Goal: Ask a question: Seek information or help from site administrators or community

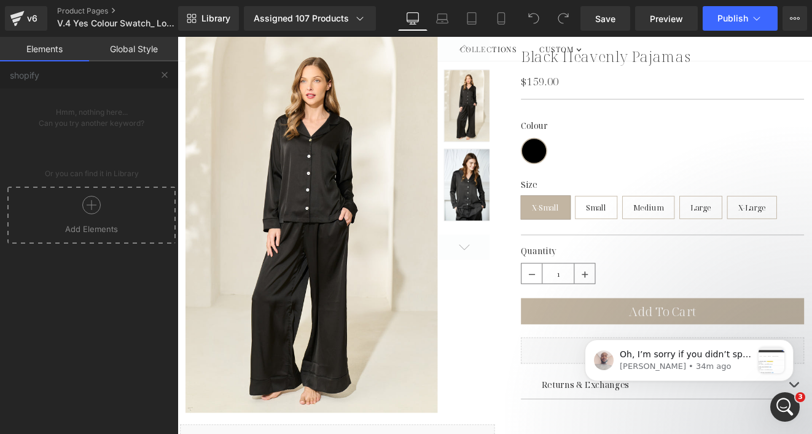
scroll to position [1773, 0]
click at [777, 402] on icon "Open Intercom Messenger" at bounding box center [783, 405] width 20 height 20
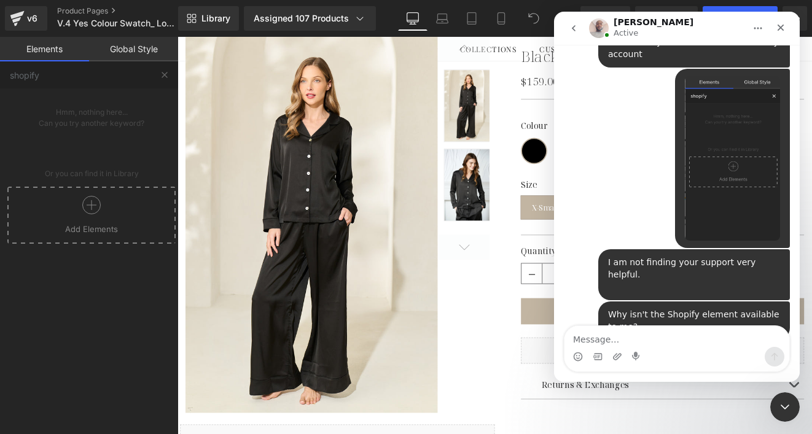
scroll to position [2412, 0]
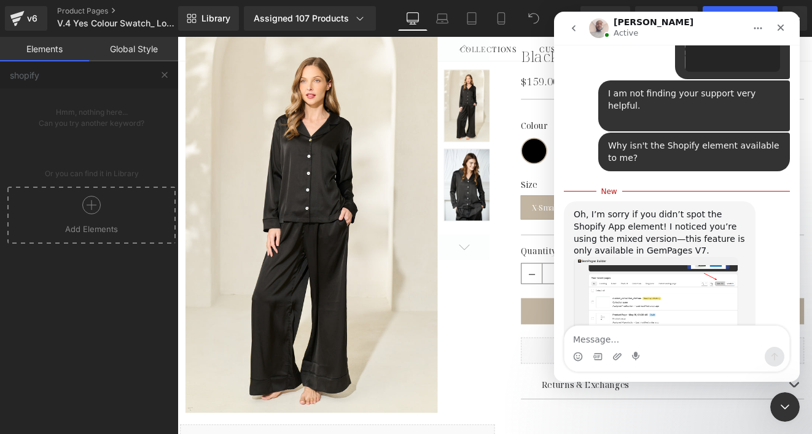
click at [596, 341] on textarea "Message…" at bounding box center [676, 336] width 225 height 21
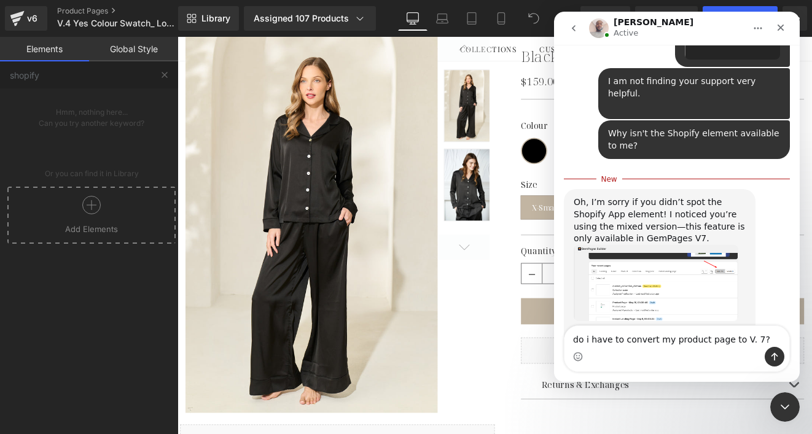
scroll to position [2437, 0]
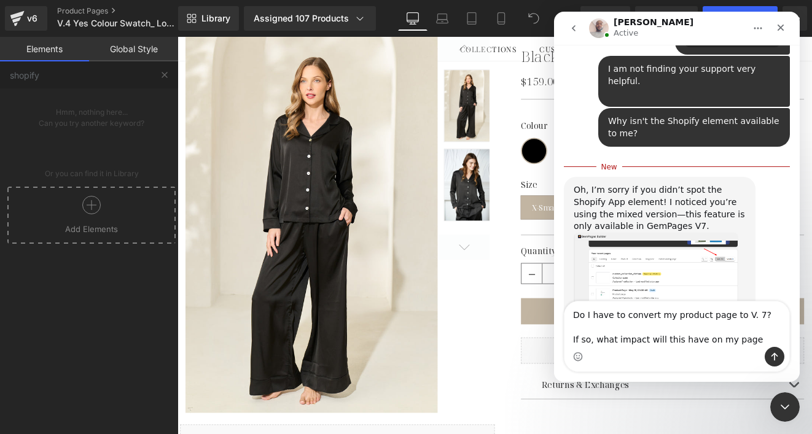
type textarea "Do I have to convert my product page to V. 7? If so, what impact will this have…"
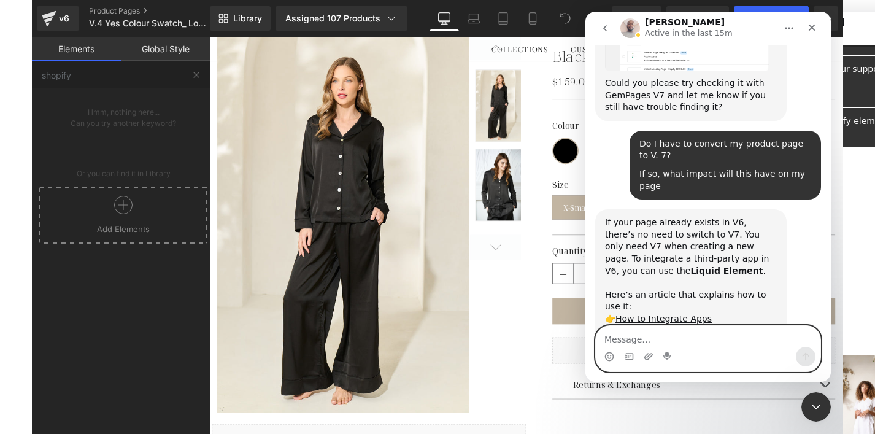
scroll to position [2622, 0]
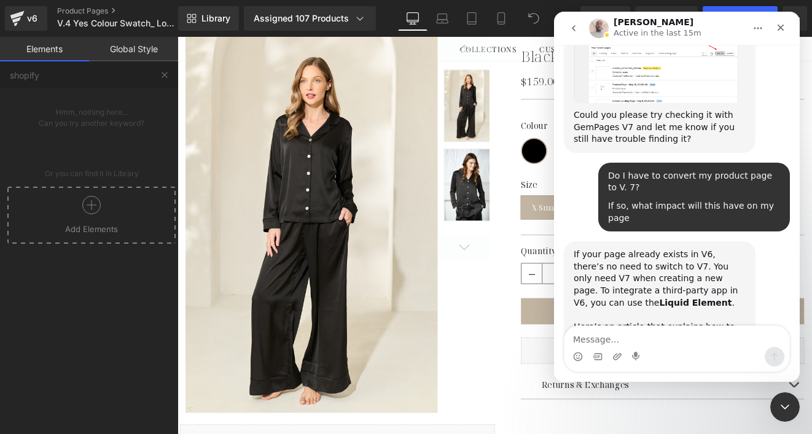
click at [660, 346] on link "How to Integrate Apps" at bounding box center [632, 351] width 96 height 10
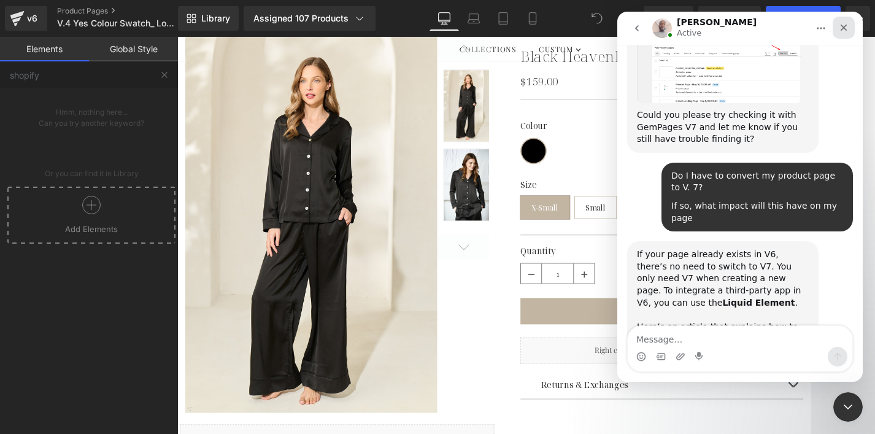
click at [811, 26] on icon "Close" at bounding box center [844, 28] width 7 height 7
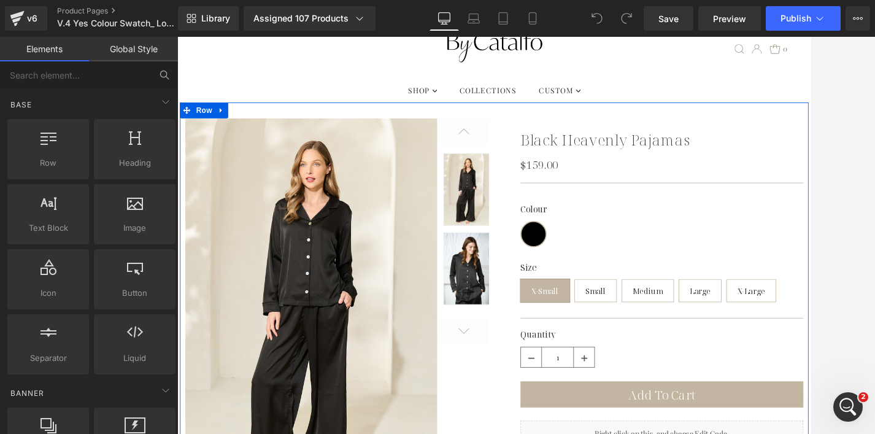
scroll to position [41, 0]
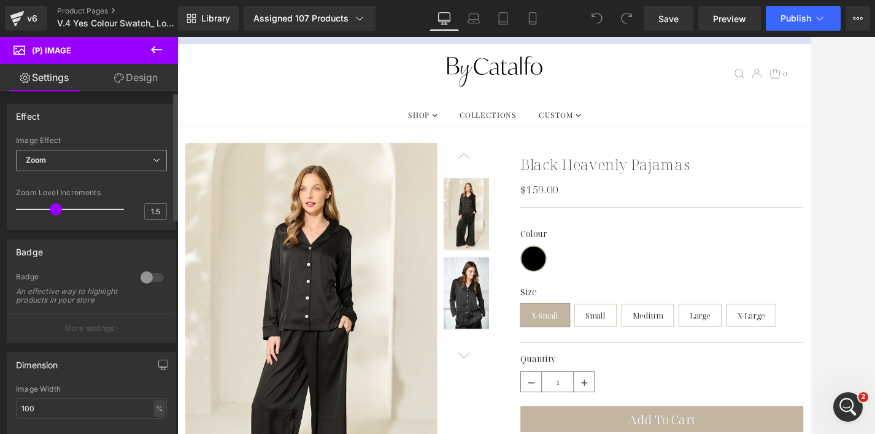
click at [127, 166] on span "Zoom" at bounding box center [91, 160] width 151 height 21
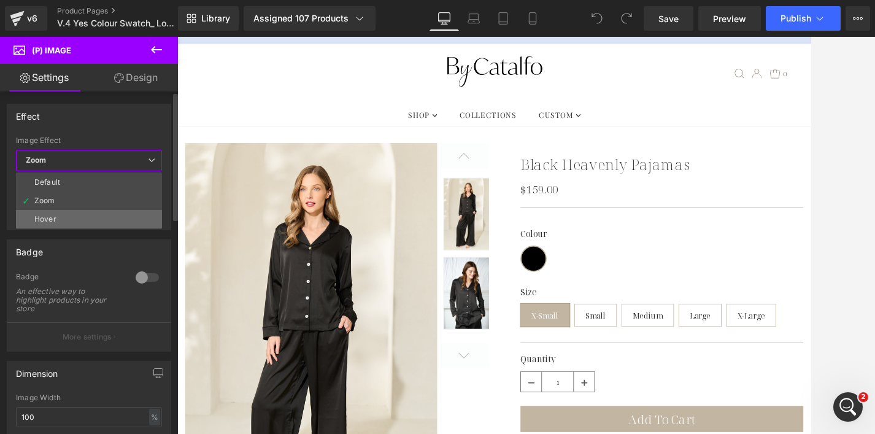
click at [107, 223] on li "Hover" at bounding box center [89, 219] width 146 height 18
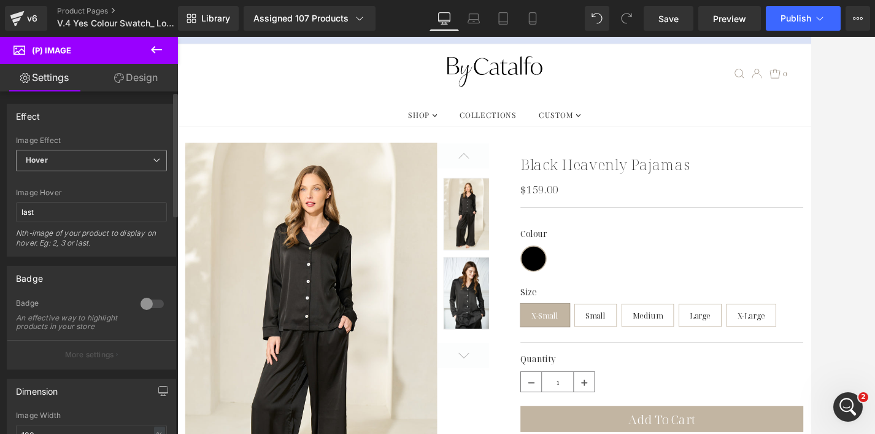
click at [109, 158] on span "Hover" at bounding box center [91, 160] width 151 height 21
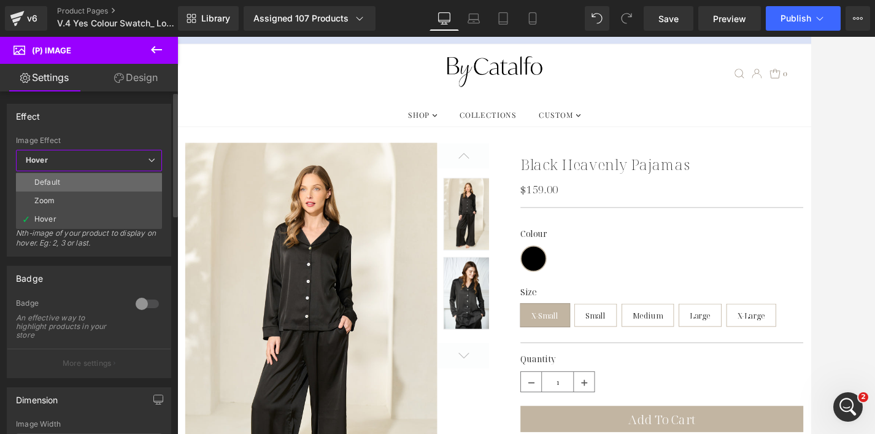
click at [97, 184] on li "Default" at bounding box center [89, 182] width 146 height 18
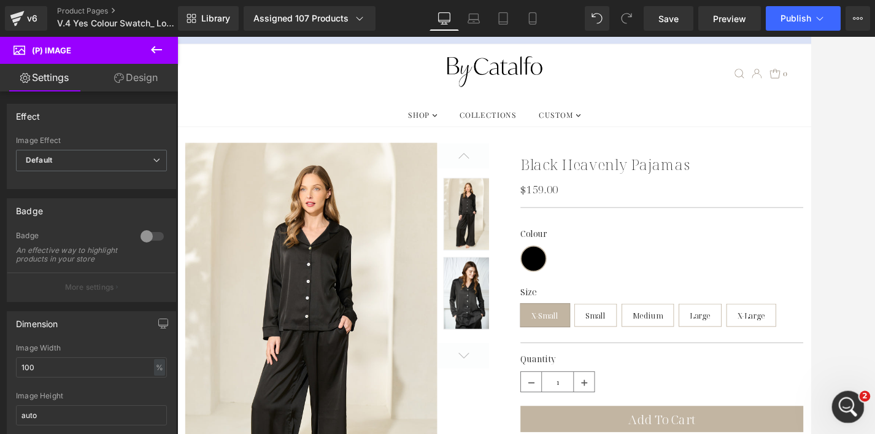
click at [811, 406] on icon "Open Intercom Messenger" at bounding box center [847, 405] width 20 height 20
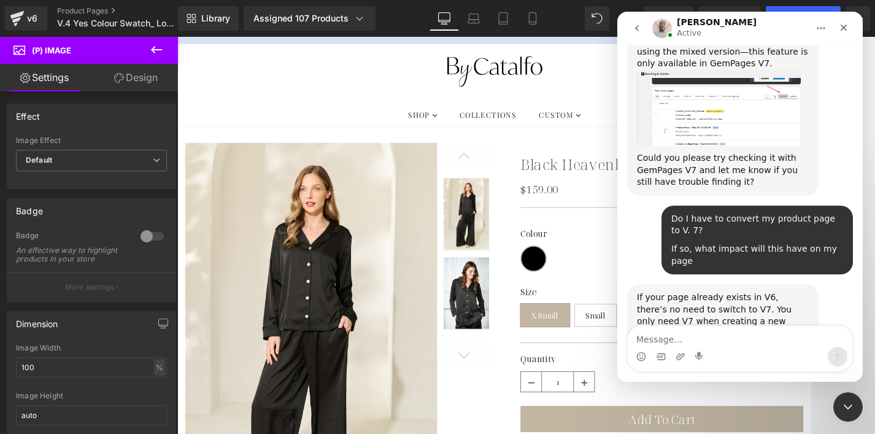
scroll to position [2622, 0]
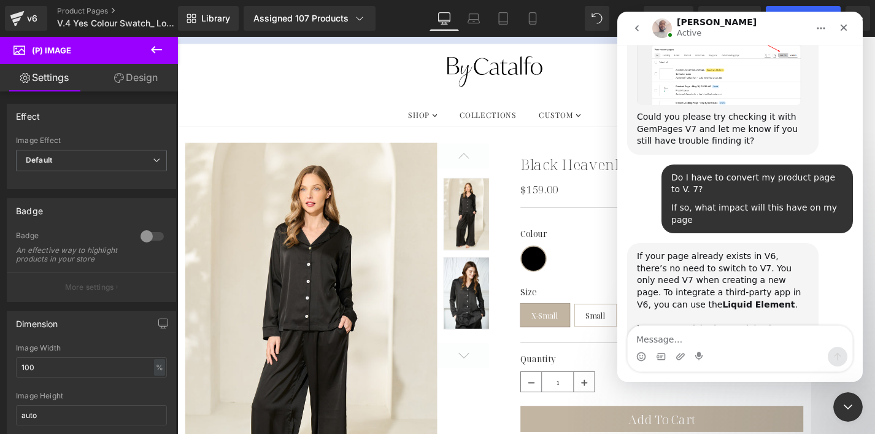
click at [696, 347] on link "How to Integrate Apps" at bounding box center [696, 352] width 96 height 10
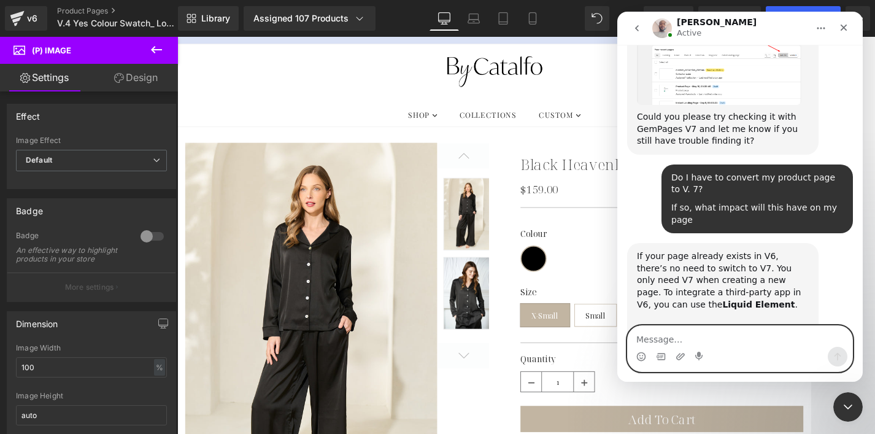
click at [683, 335] on textarea "Message…" at bounding box center [740, 336] width 225 height 21
type textarea "Yes, I need much more assistance"
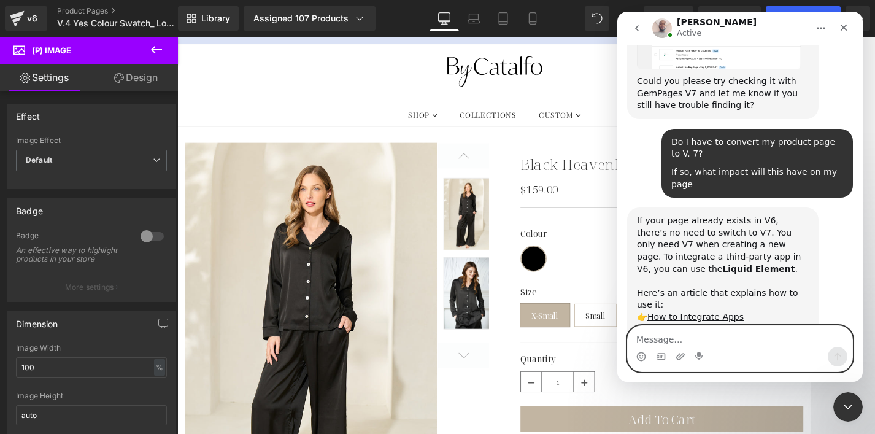
scroll to position [2658, 0]
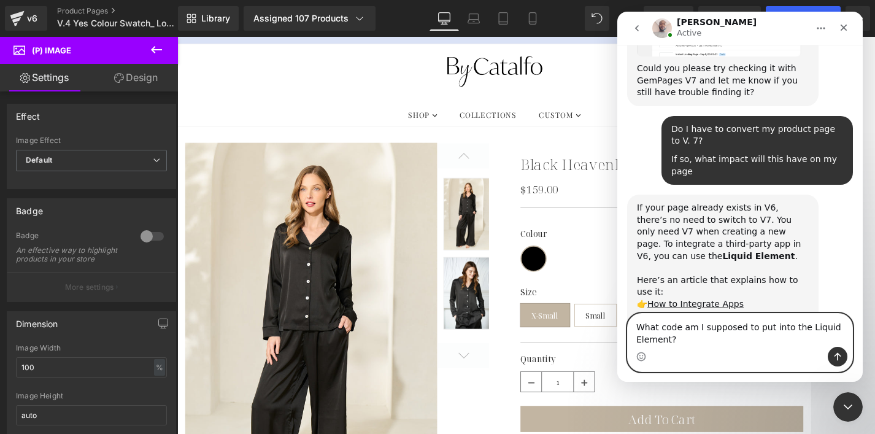
type textarea "What code am I supposed to put into the Liquid Element?"
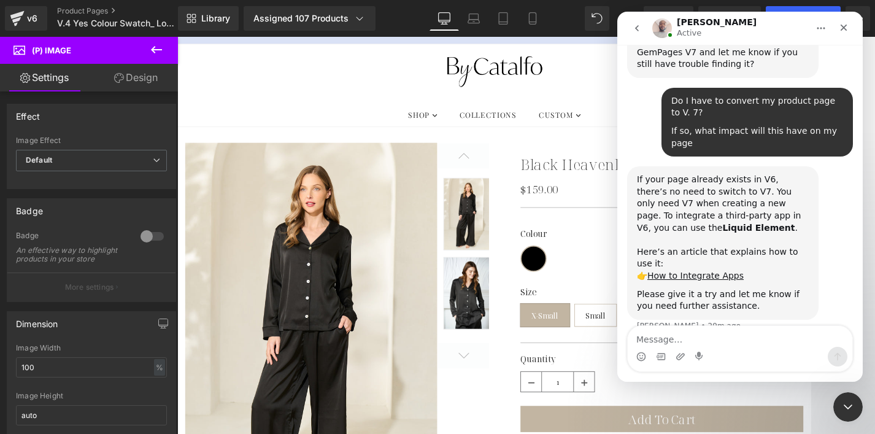
click at [349, 81] on div at bounding box center [437, 198] width 875 height 397
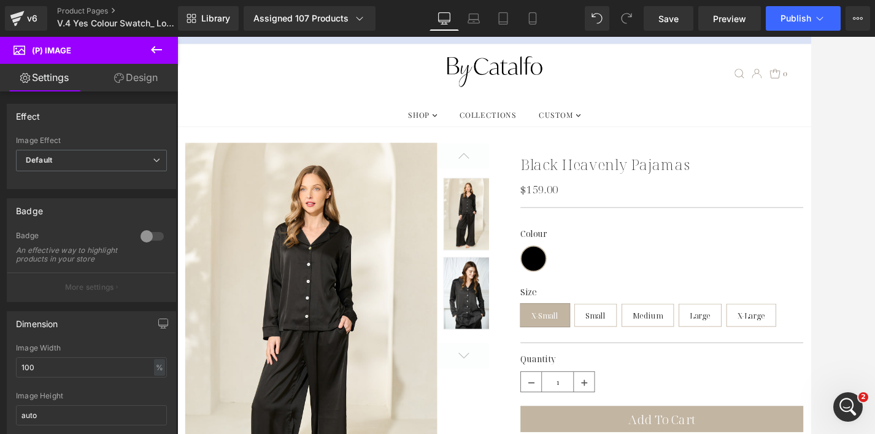
scroll to position [2746, 0]
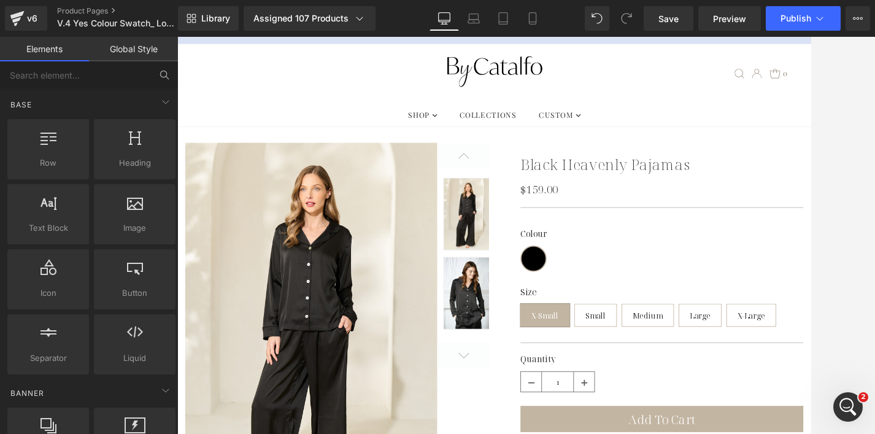
click at [811, 334] on div at bounding box center [526, 235] width 698 height 397
click at [811, 402] on div "Open Intercom Messenger" at bounding box center [846, 405] width 41 height 41
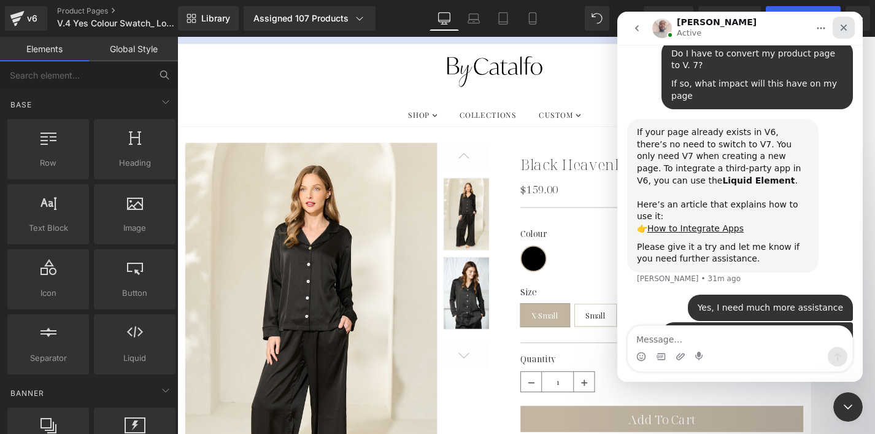
click at [811, 23] on icon "Close" at bounding box center [844, 28] width 10 height 10
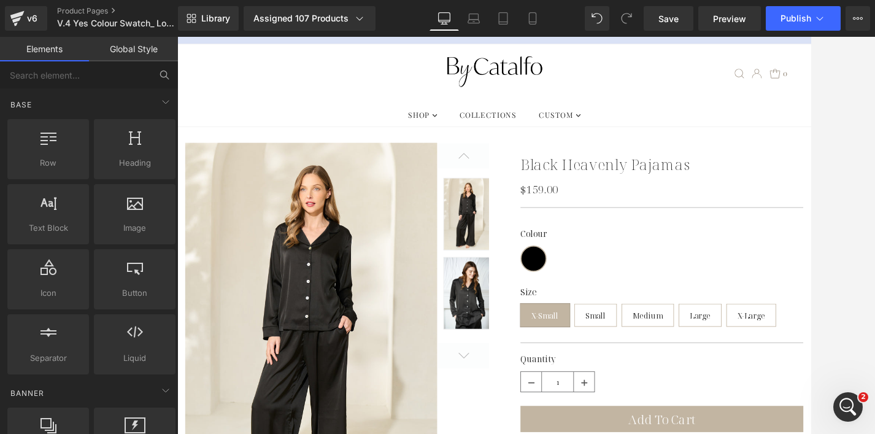
click at [811, 144] on div at bounding box center [526, 235] width 698 height 397
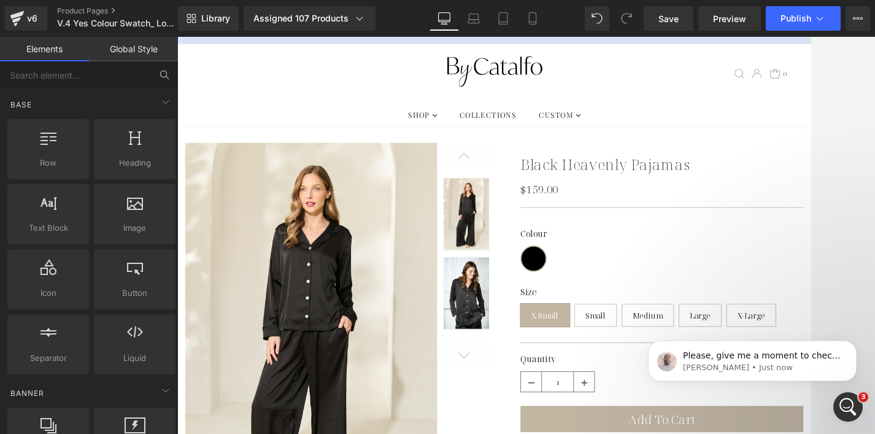
scroll to position [2747, 0]
click at [770, 360] on p "Please, give me a moment to check that for you." at bounding box center [762, 356] width 158 height 12
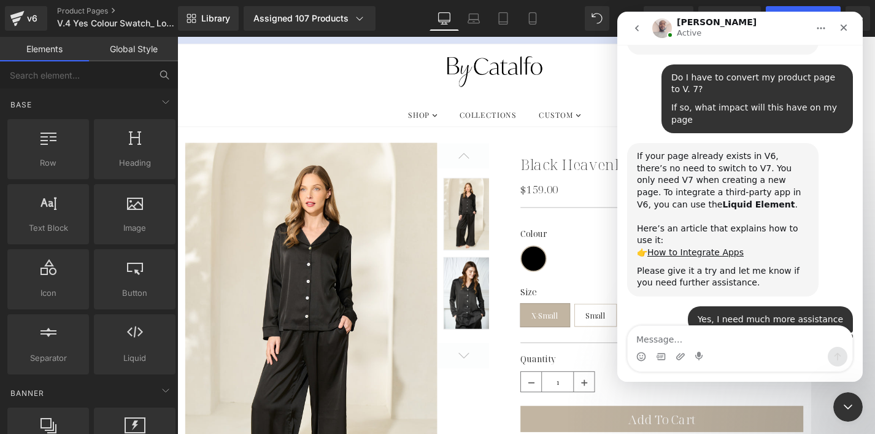
scroll to position [2767, 0]
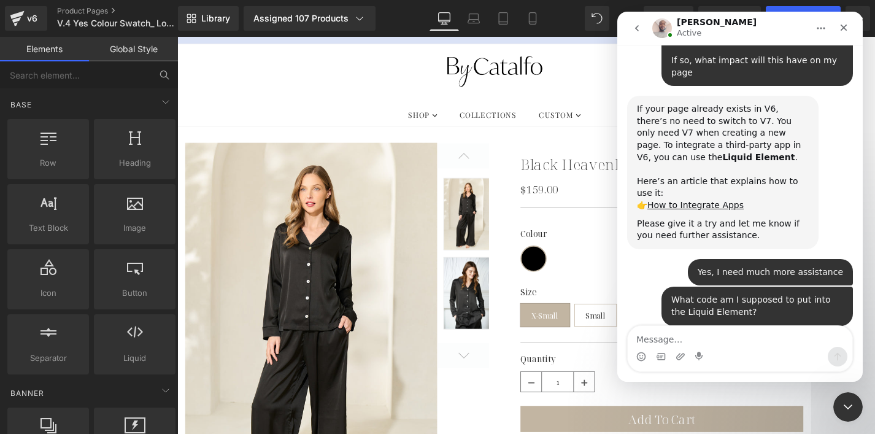
click at [722, 338] on textarea "Message…" at bounding box center [740, 336] width 225 height 21
type textarea "ok"
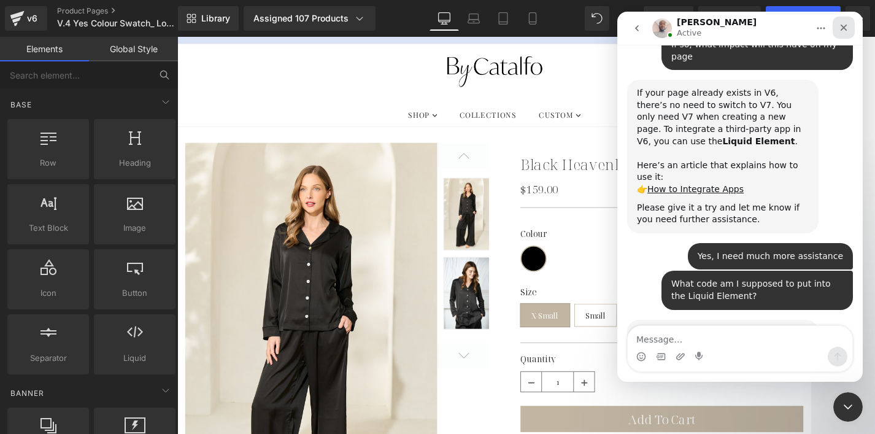
click at [811, 29] on icon "Close" at bounding box center [844, 28] width 10 height 10
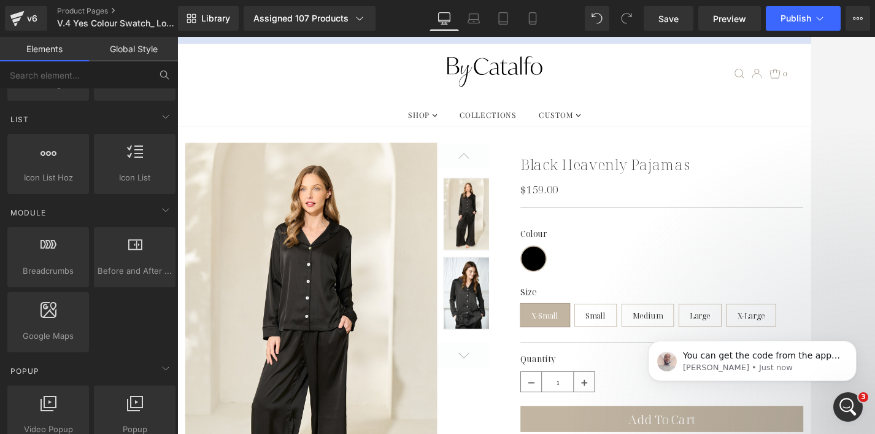
scroll to position [2887, 0]
click at [801, 354] on p "You can get the code from the app itself—it's usually available directly within…" at bounding box center [762, 356] width 158 height 12
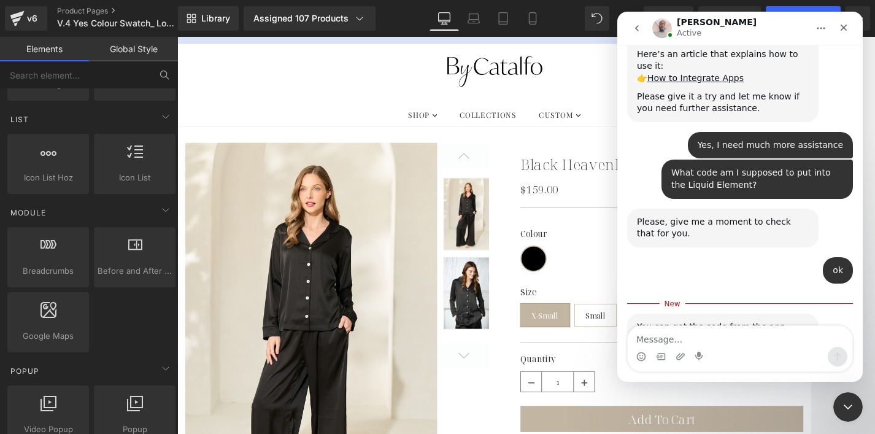
scroll to position [2907, 0]
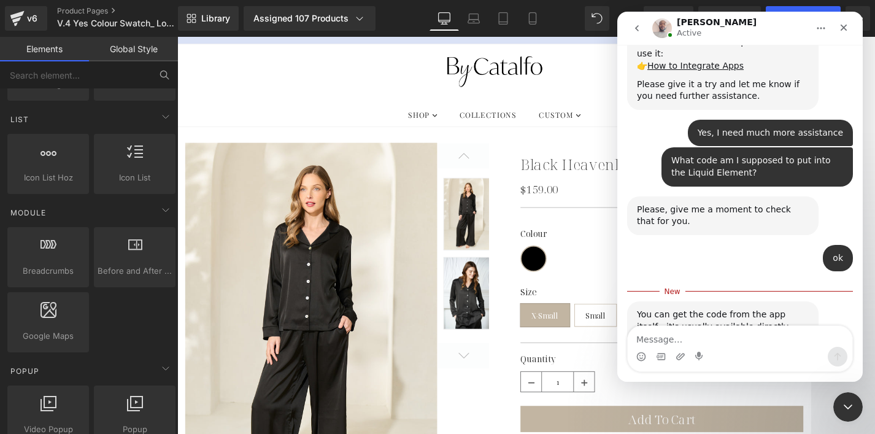
click at [688, 338] on textarea "Message…" at bounding box center [740, 336] width 225 height 21
type textarea "I don't see any code. Can you please check?"
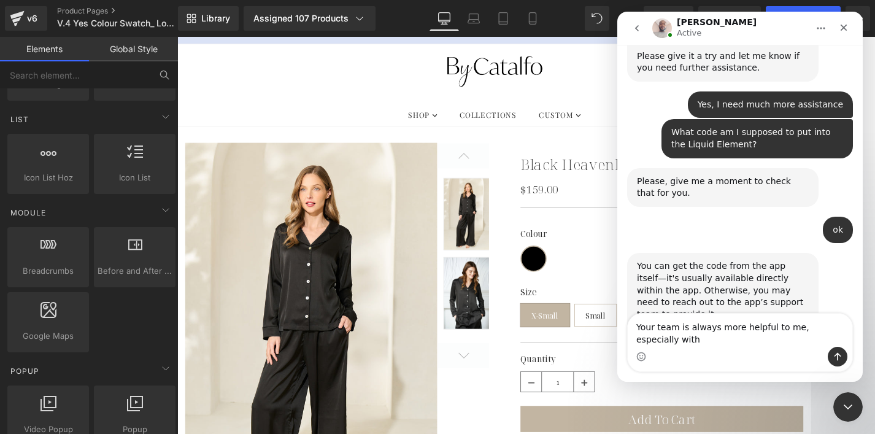
scroll to position [2947, 0]
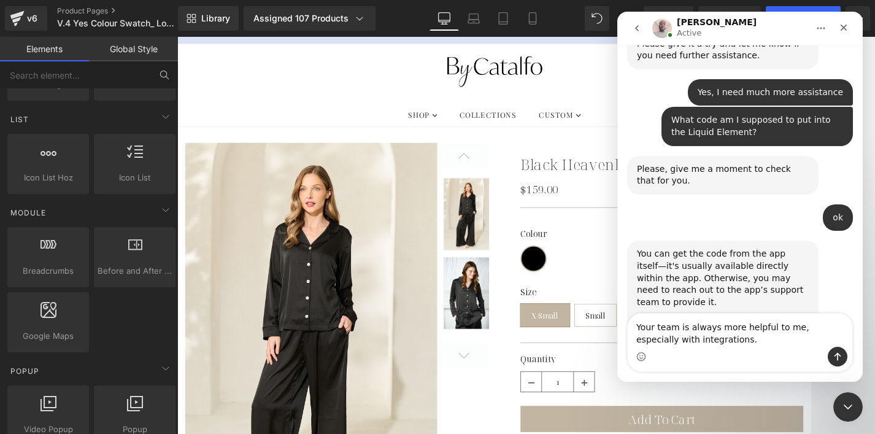
type textarea "Your team is always more helpful to me, especially with integrations."
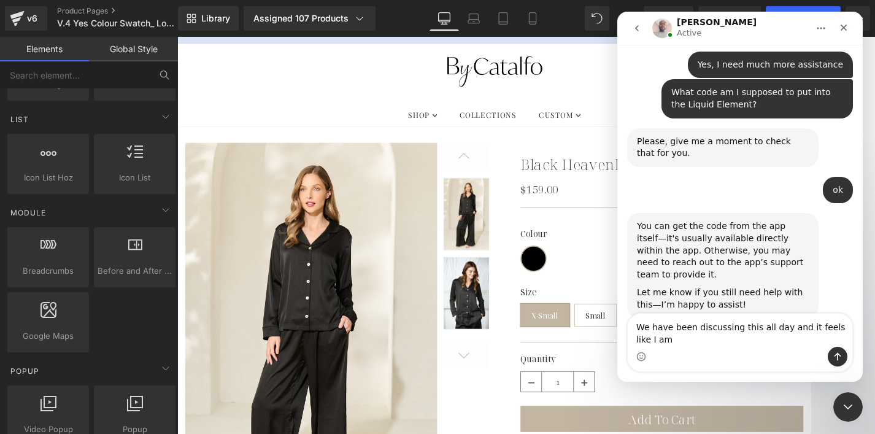
scroll to position [2987, 0]
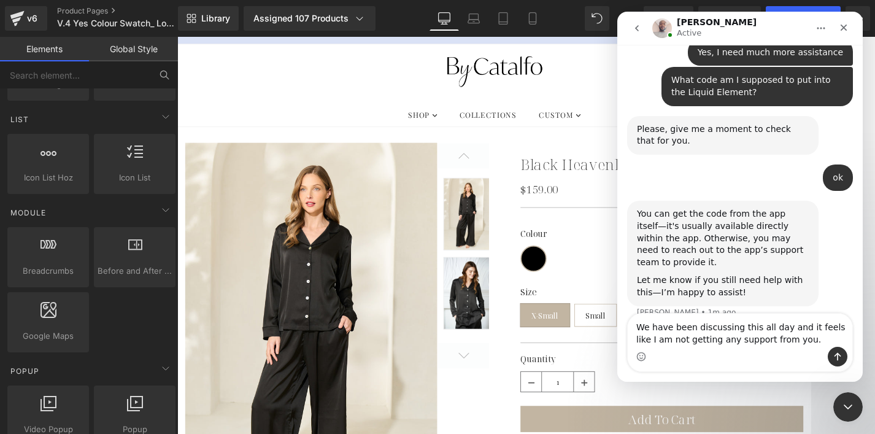
click at [714, 338] on textarea "We have been discussing this all day and it feels like I am not getting any sup…" at bounding box center [740, 330] width 225 height 33
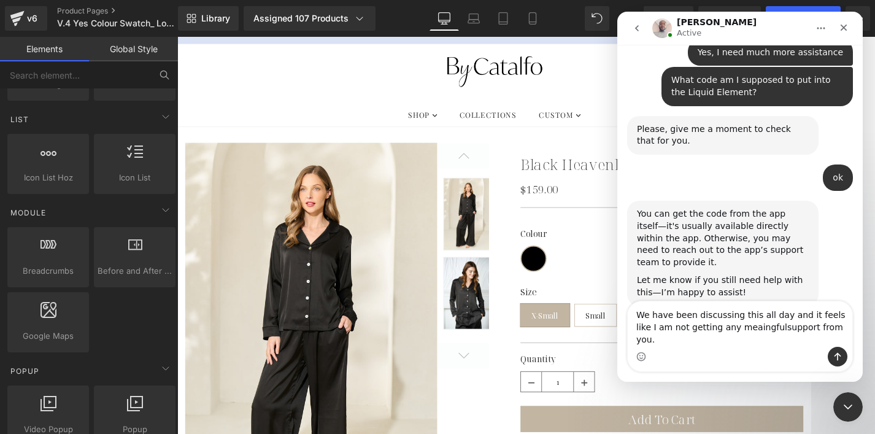
type textarea "We have been discussing this all day and it feels like I am not getting any mea…"
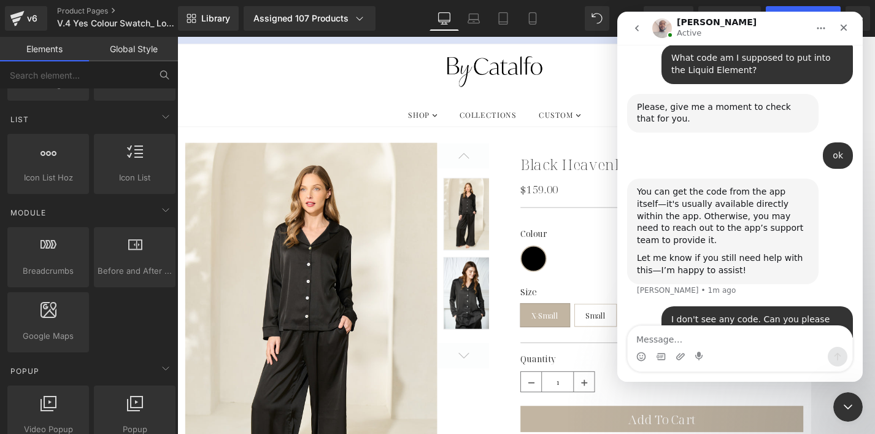
scroll to position [3027, 0]
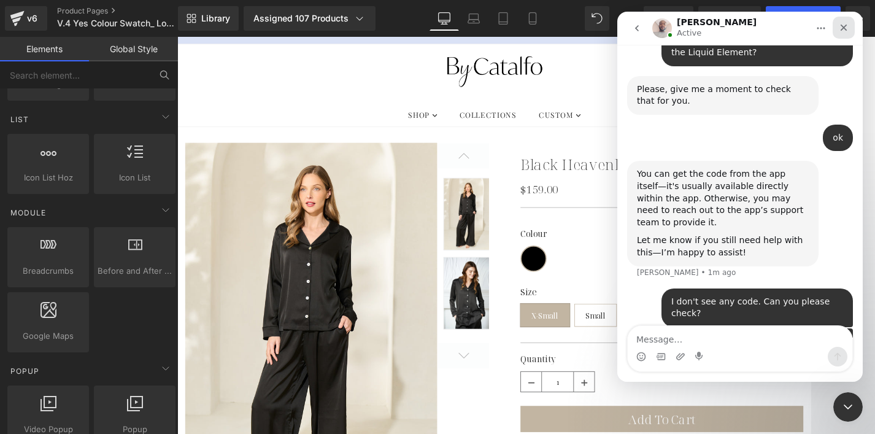
click at [811, 28] on icon "Close" at bounding box center [844, 28] width 10 height 10
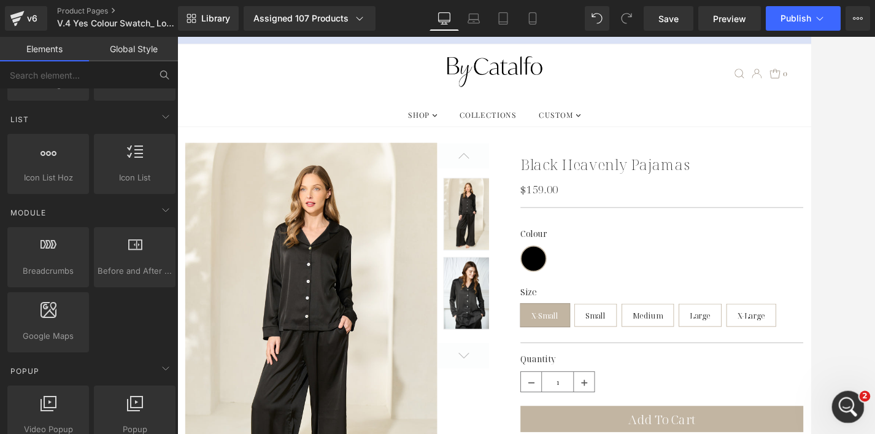
click at [811, 395] on icon "Open Intercom Messenger" at bounding box center [847, 405] width 20 height 20
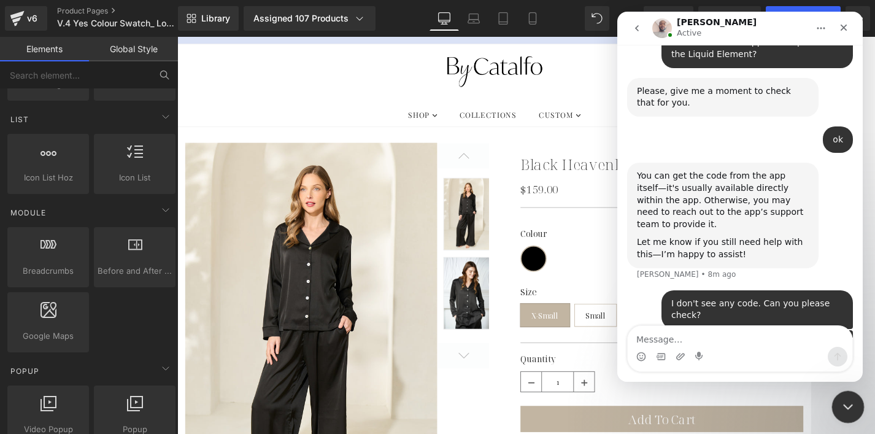
click at [811, 393] on div "Close Intercom Messenger" at bounding box center [846, 404] width 29 height 29
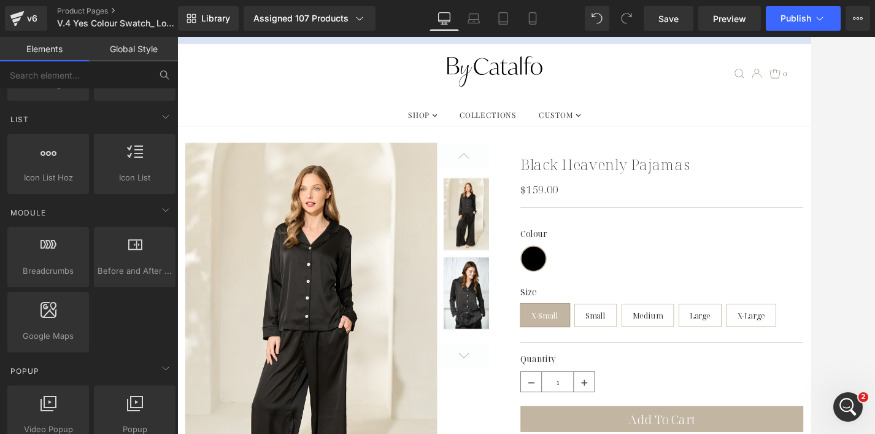
scroll to position [3074, 0]
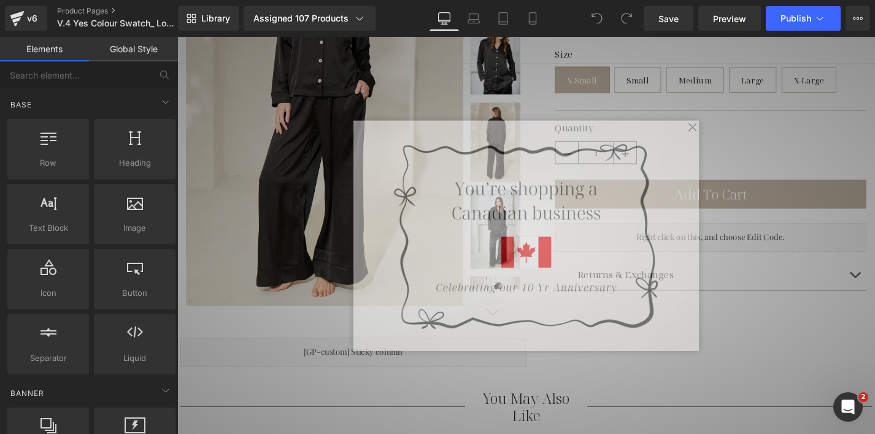
scroll to position [354, 0]
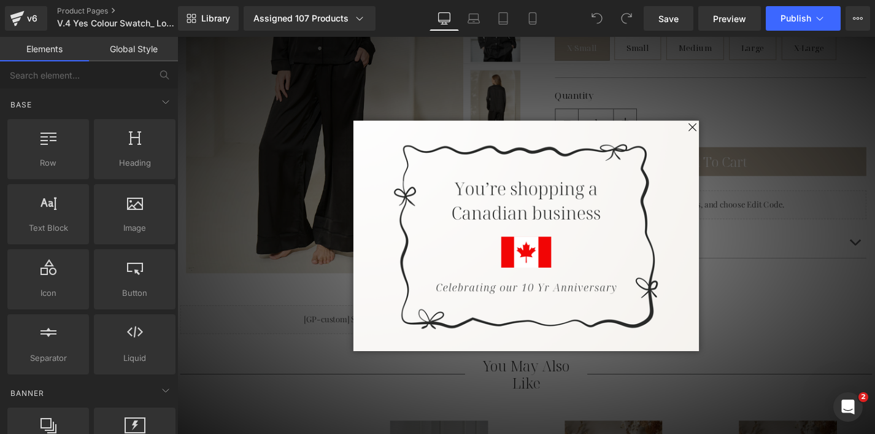
click at [718, 126] on span at bounding box center [725, 133] width 15 height 15
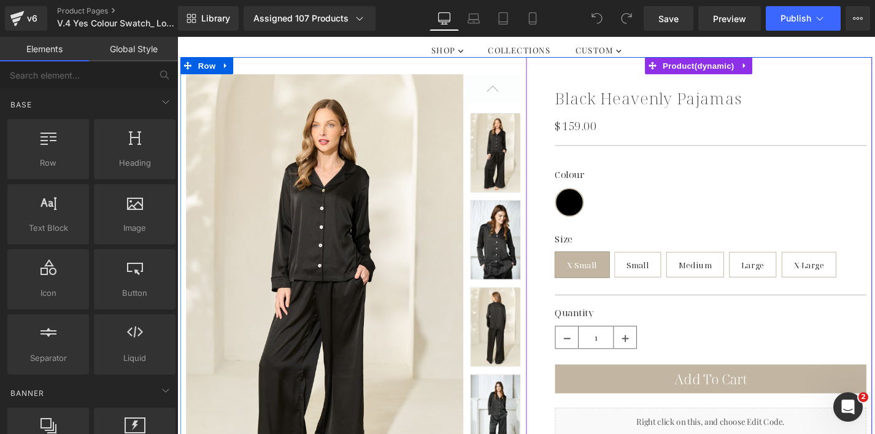
scroll to position [0, 0]
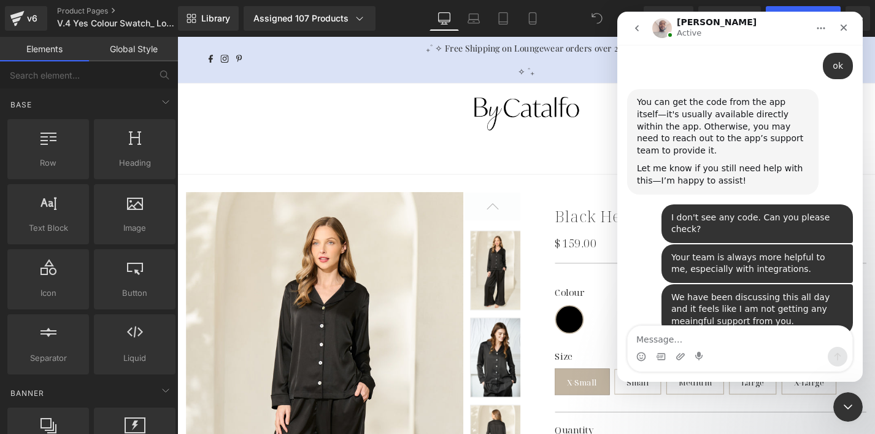
scroll to position [3112, 0]
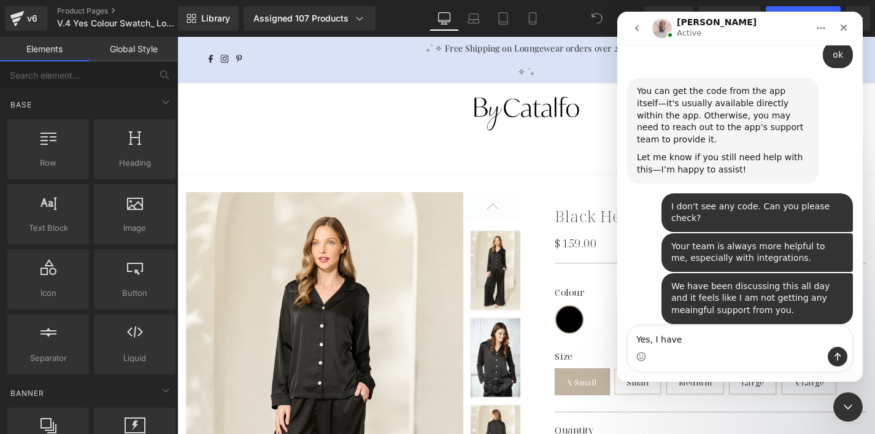
type textarea "Yes, I have."
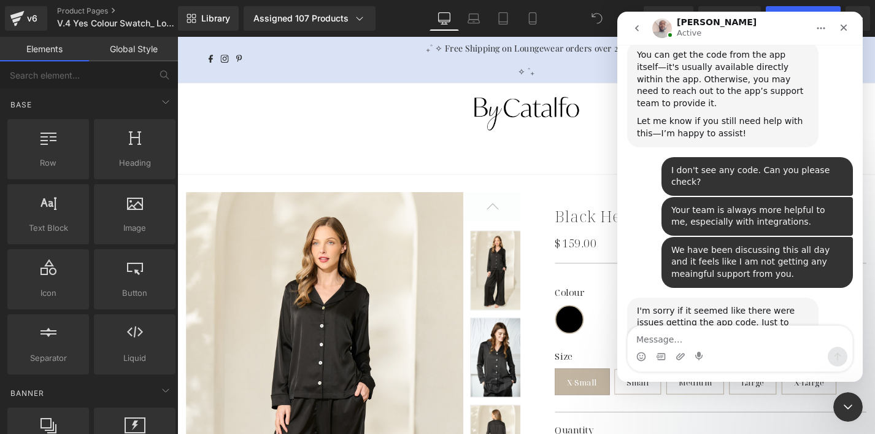
scroll to position [3149, 0]
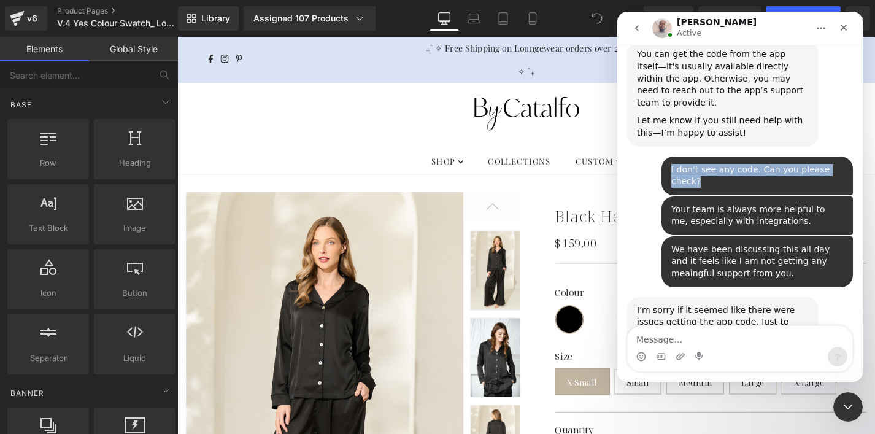
drag, startPoint x: 661, startPoint y: 61, endPoint x: 703, endPoint y: 74, distance: 44.1
click at [703, 157] on div "I don't see any code. Can you please check? By • 18m ago" at bounding box center [758, 176] width 192 height 39
copy div "I don't see any code. Can you please check?"
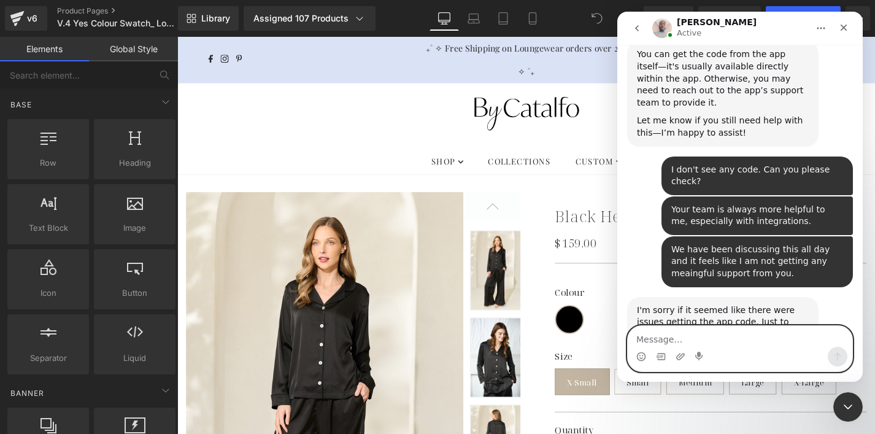
click at [643, 341] on textarea "Message…" at bounding box center [740, 336] width 225 height 21
paste textarea "I don't see any code. Can you please check?"
type textarea "I don't see any code. Can you please check?"
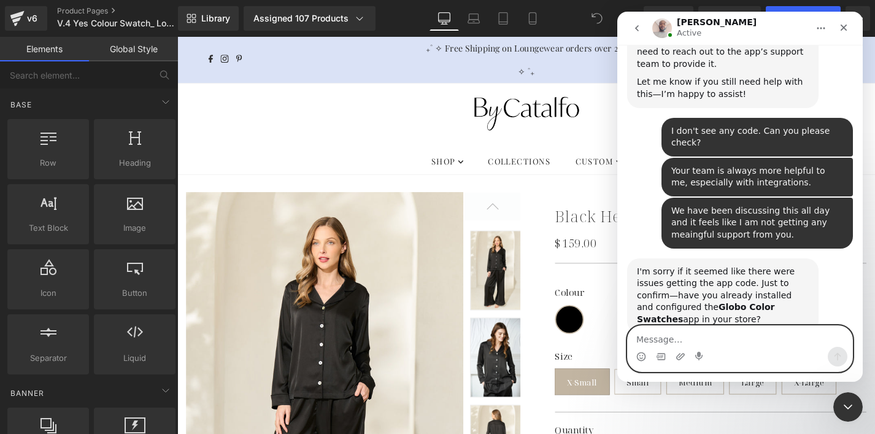
scroll to position [3189, 0]
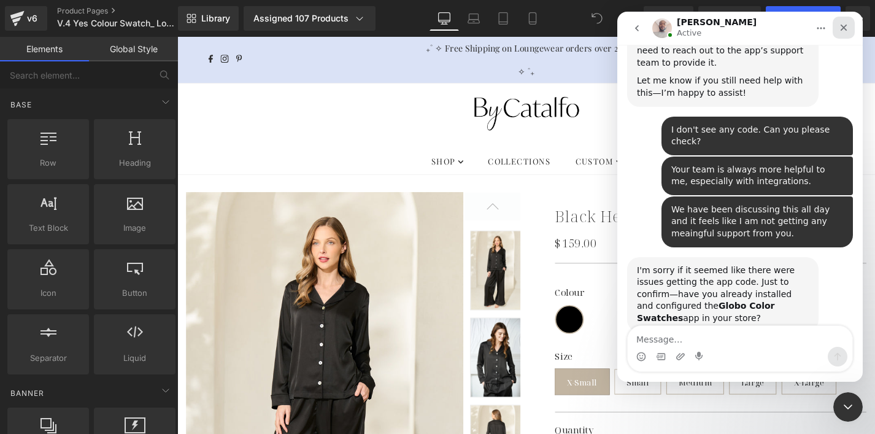
click at [847, 25] on icon "Close" at bounding box center [844, 28] width 10 height 10
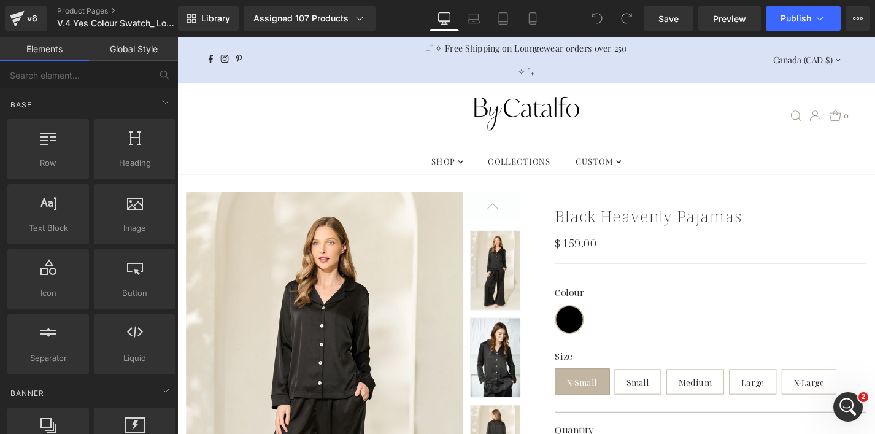
scroll to position [3367, 0]
click at [849, 407] on icon "Open Intercom Messenger" at bounding box center [847, 405] width 20 height 20
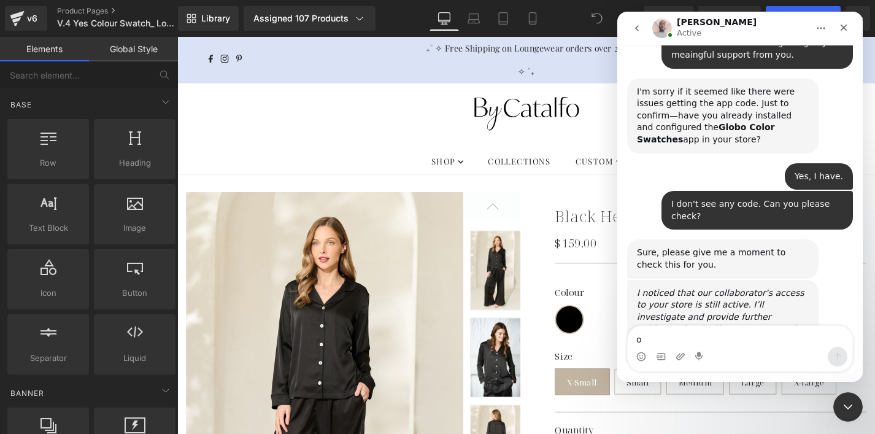
type textarea "ok"
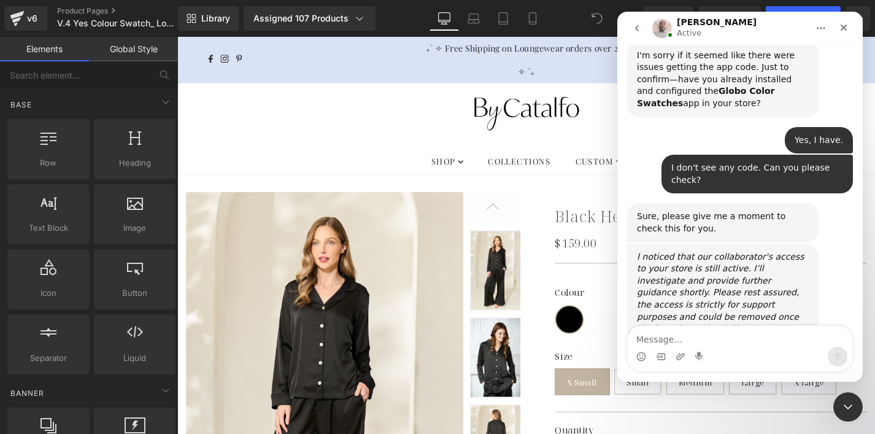
scroll to position [3404, 0]
click at [845, 32] on icon "Close" at bounding box center [844, 28] width 10 height 10
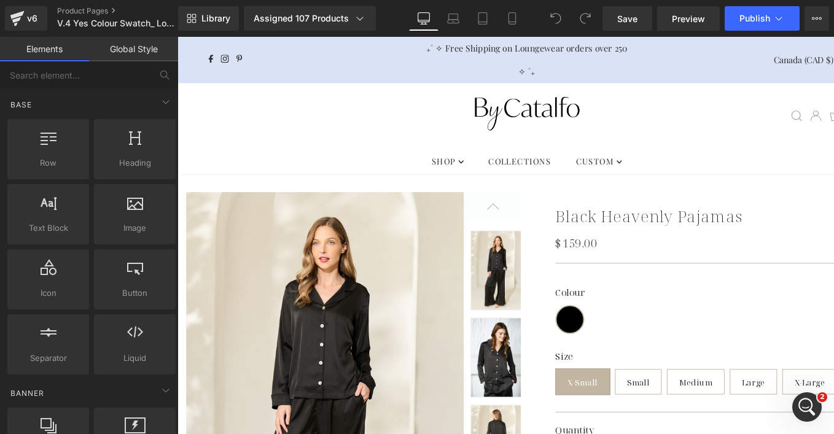
scroll to position [3564, 0]
click at [812, 406] on icon "Open Intercom Messenger" at bounding box center [805, 405] width 20 height 20
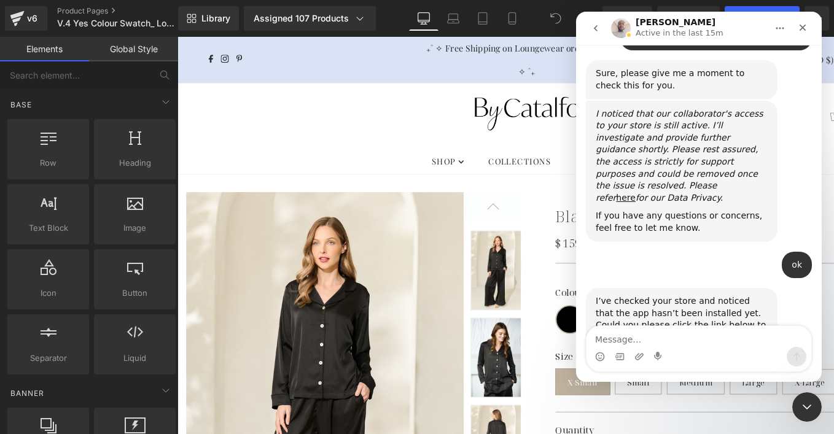
scroll to position [3601, 0]
